Goal: Navigation & Orientation: Find specific page/section

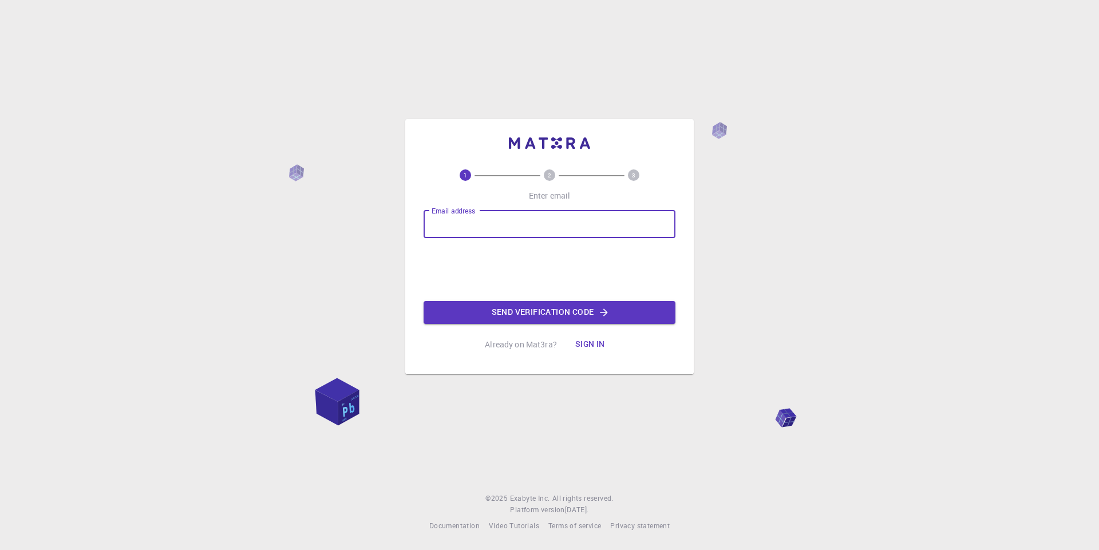
click at [448, 226] on input "Email address" at bounding box center [550, 224] width 252 height 27
type input "griseldagarcia"
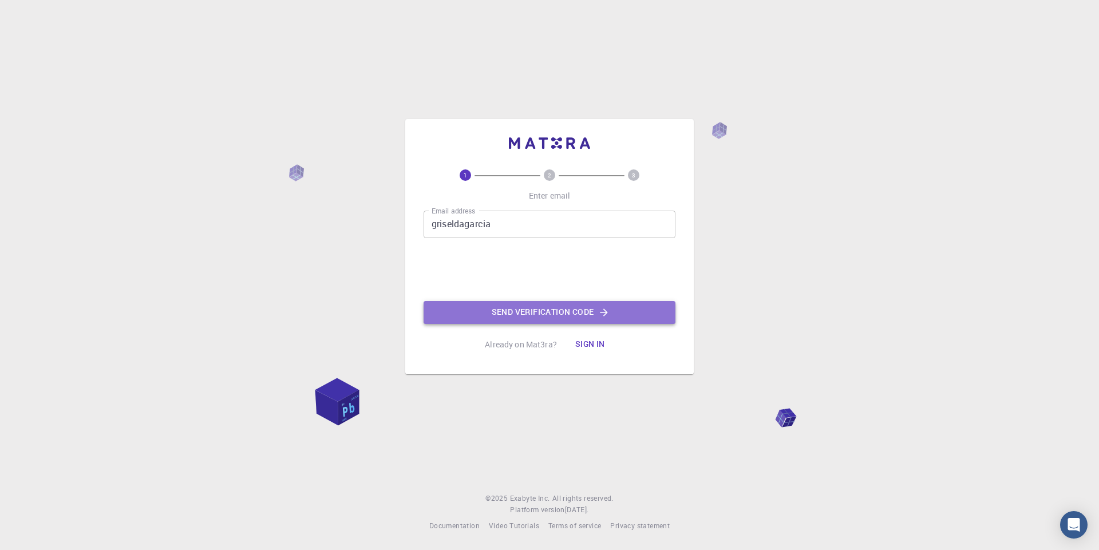
click at [561, 313] on button "Send verification code" at bounding box center [550, 312] width 252 height 23
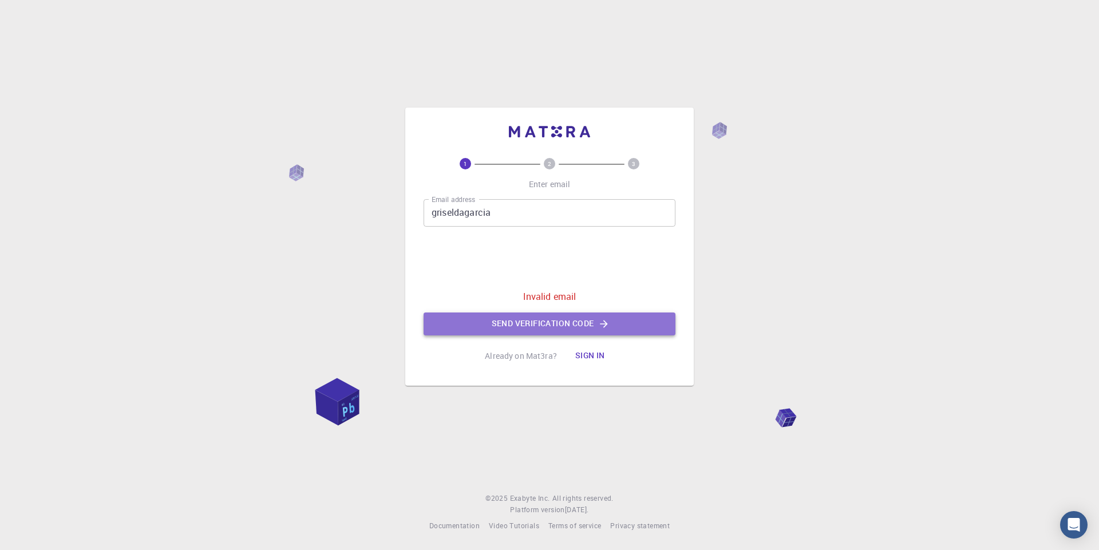
click at [560, 323] on button "Send verification code" at bounding box center [550, 324] width 252 height 23
click at [586, 354] on button "Sign in" at bounding box center [590, 356] width 48 height 23
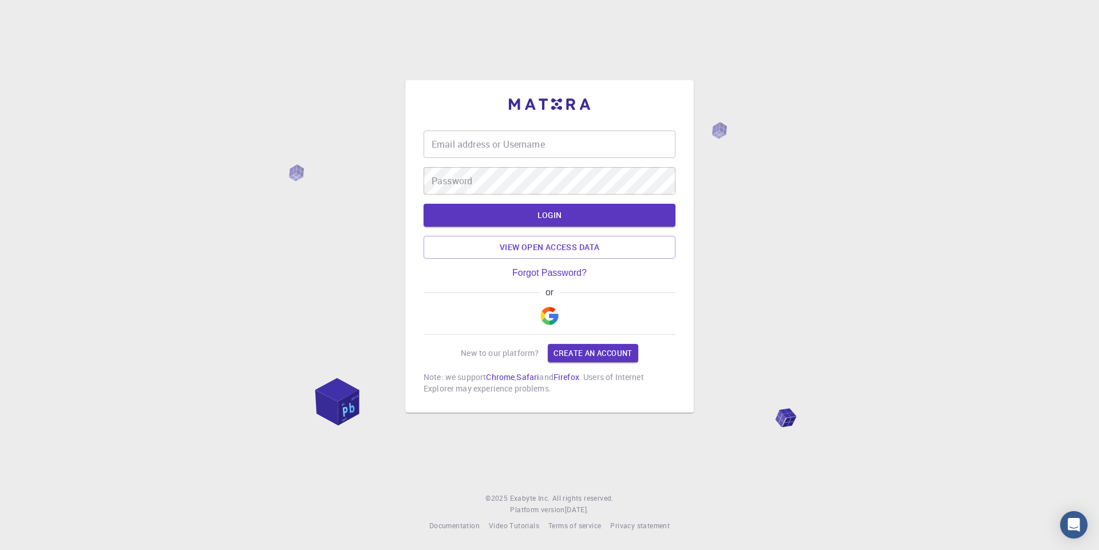
type input "griseldagarcia"
click at [555, 216] on button "LOGIN" at bounding box center [550, 215] width 252 height 23
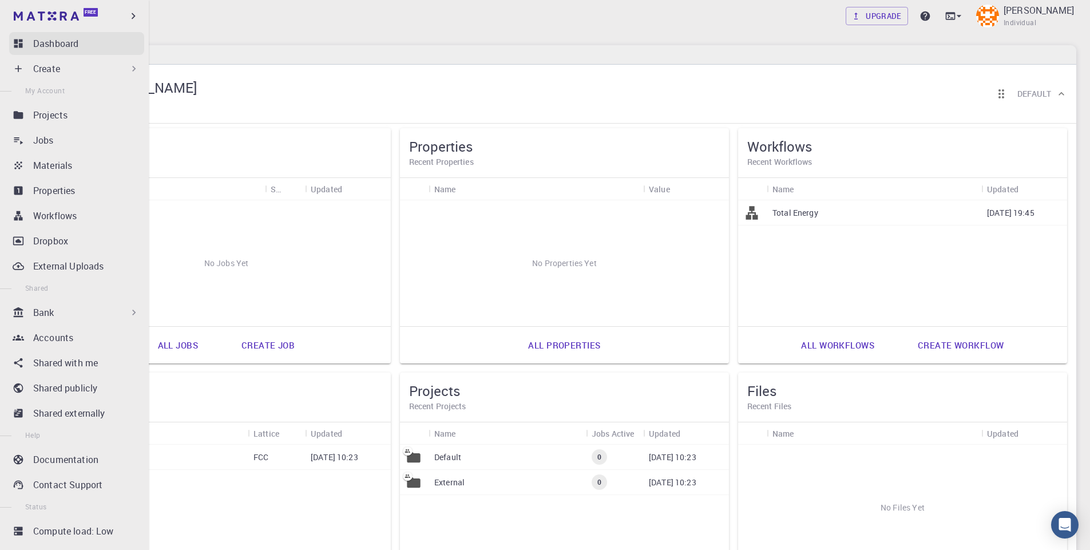
click at [43, 41] on p "Dashboard" at bounding box center [55, 44] width 45 height 14
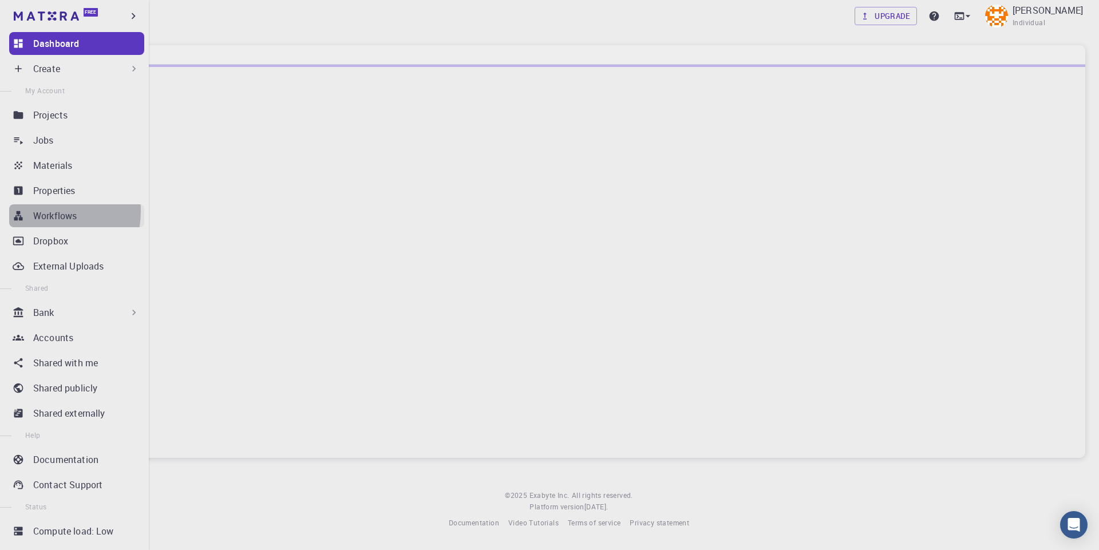
click at [39, 211] on p "Workflows" at bounding box center [54, 216] width 43 height 14
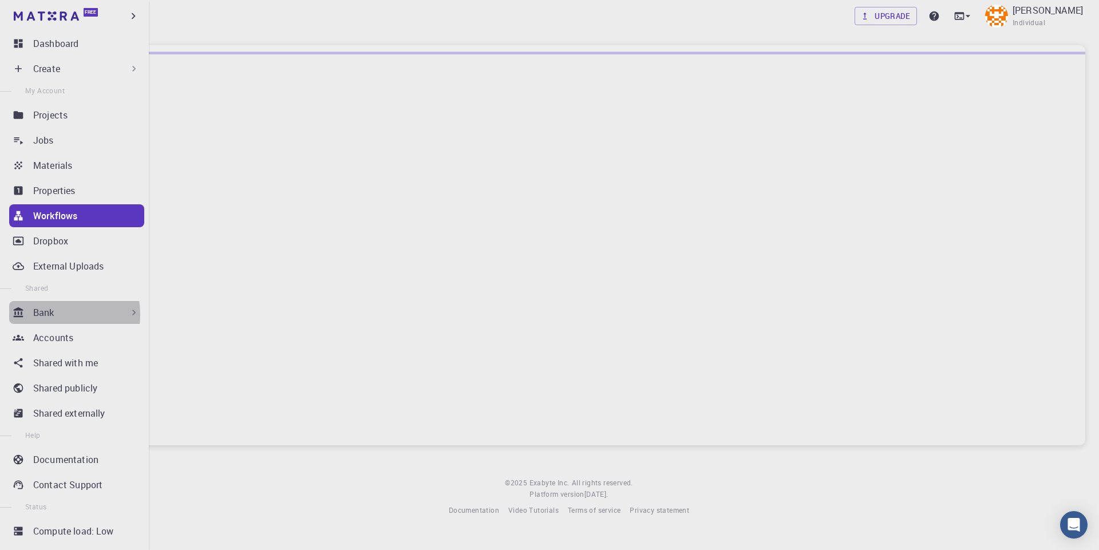
click at [53, 314] on p "Bank" at bounding box center [43, 313] width 21 height 14
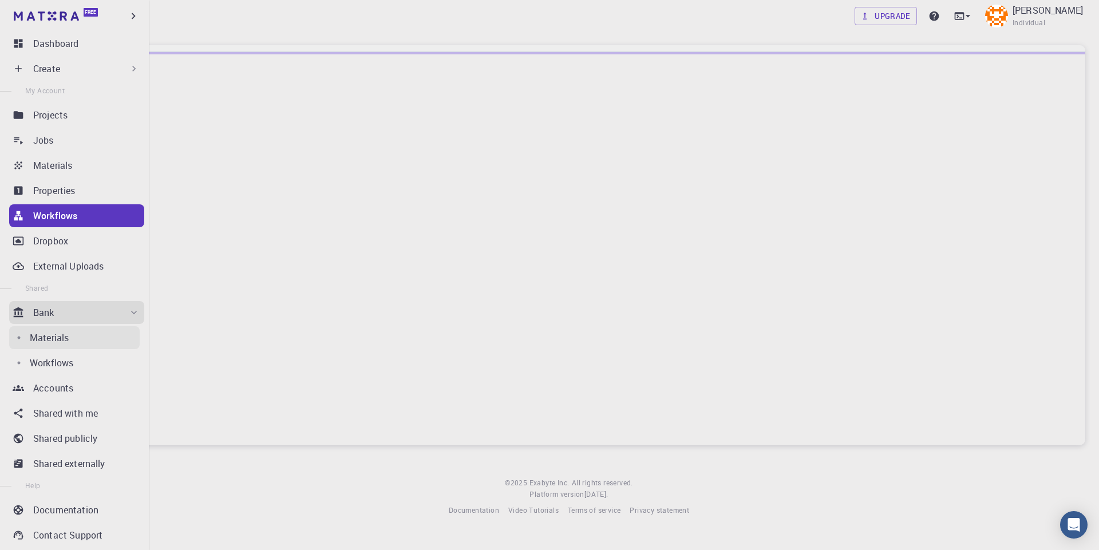
click at [53, 339] on p "Materials" at bounding box center [49, 338] width 39 height 14
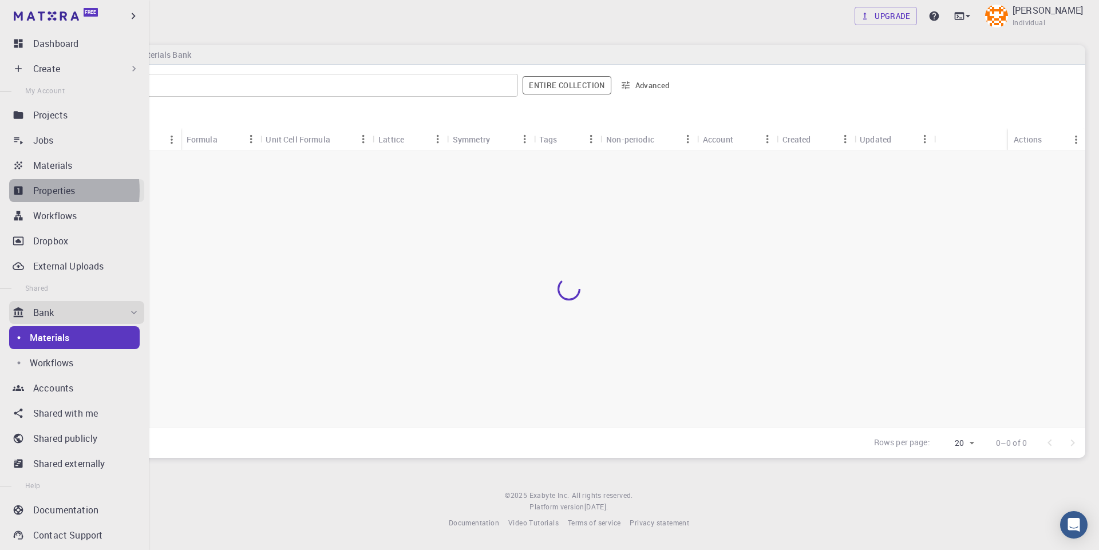
click at [34, 191] on p "Properties" at bounding box center [54, 191] width 42 height 14
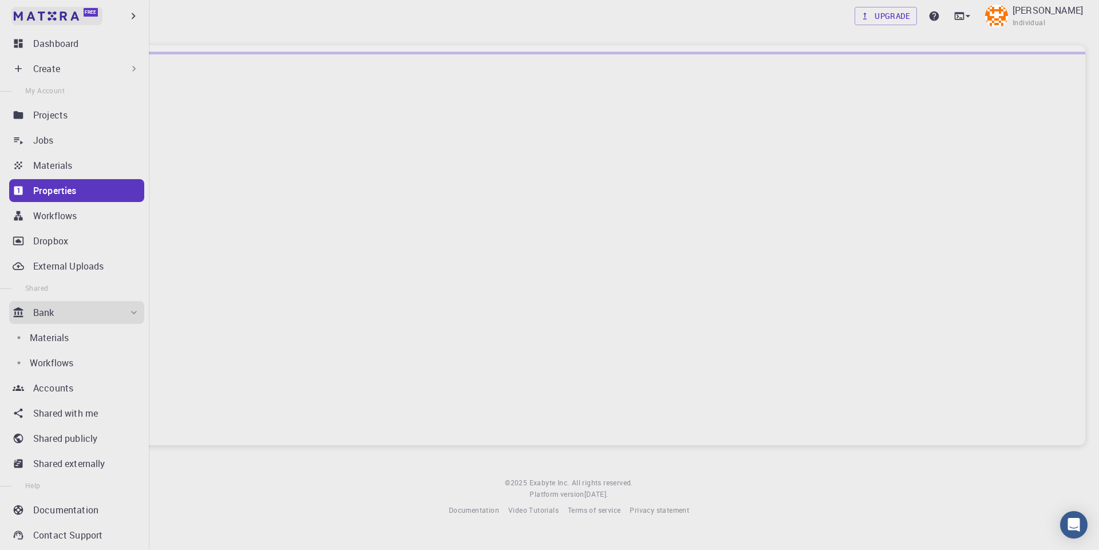
click at [39, 13] on img at bounding box center [46, 15] width 65 height 9
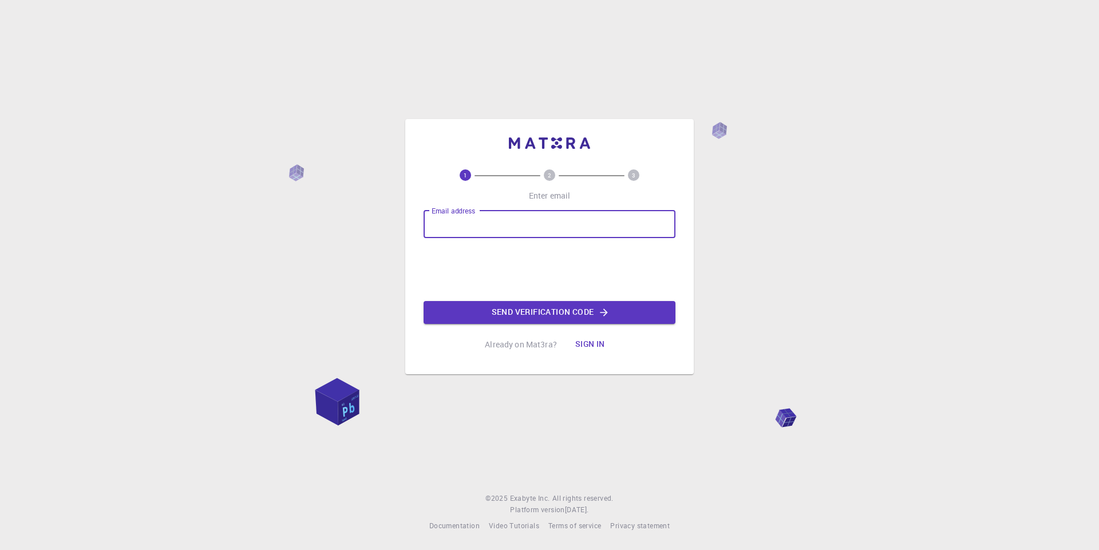
click at [529, 220] on input "Email address" at bounding box center [550, 224] width 252 height 27
type input "griseldagarcia"
click at [591, 344] on button "Sign in" at bounding box center [590, 344] width 48 height 23
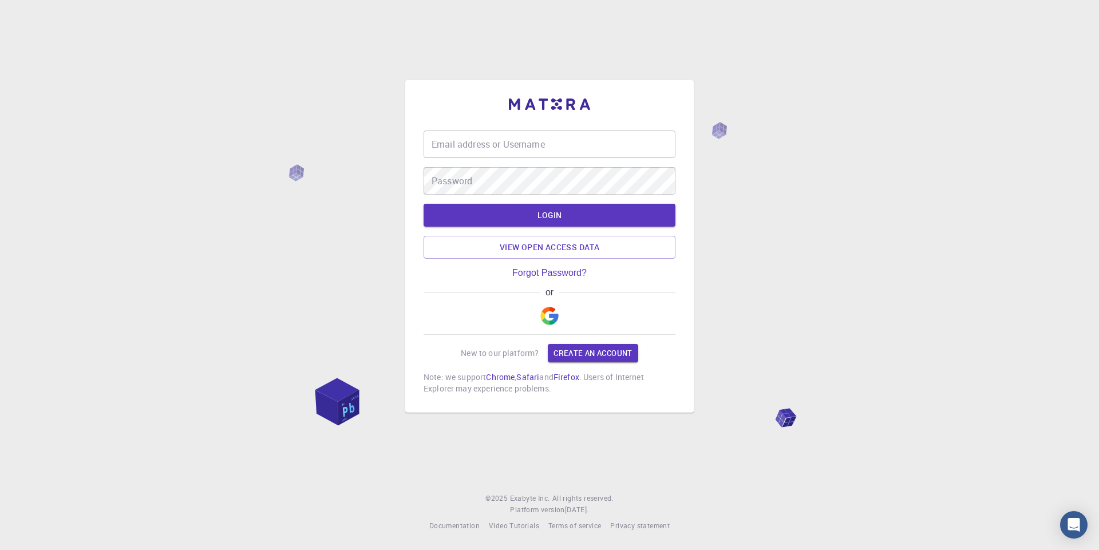
type input "griseldagarcia"
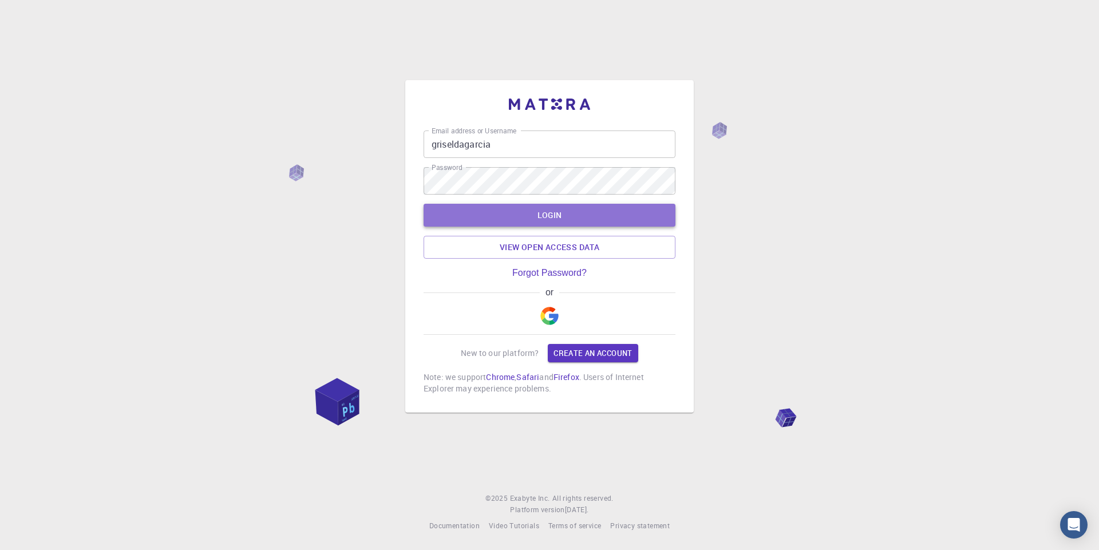
click at [509, 213] on button "LOGIN" at bounding box center [550, 215] width 252 height 23
